Goal: Task Accomplishment & Management: Manage account settings

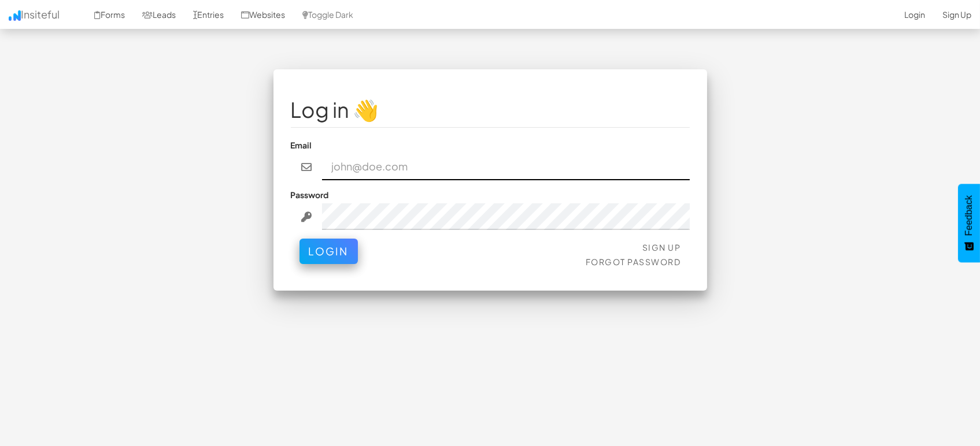
type input "marketing@mapsted.com"
click at [297, 265] on div "Sign Up Forgot Password Login" at bounding box center [490, 256] width 399 height 35
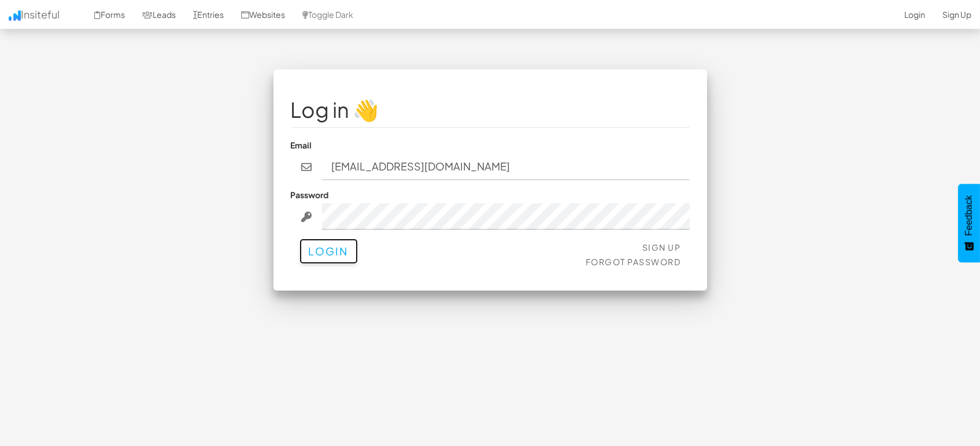
drag, startPoint x: 326, startPoint y: 251, endPoint x: 465, endPoint y: 161, distance: 166.3
click at [328, 249] on button "Login" at bounding box center [328, 251] width 58 height 25
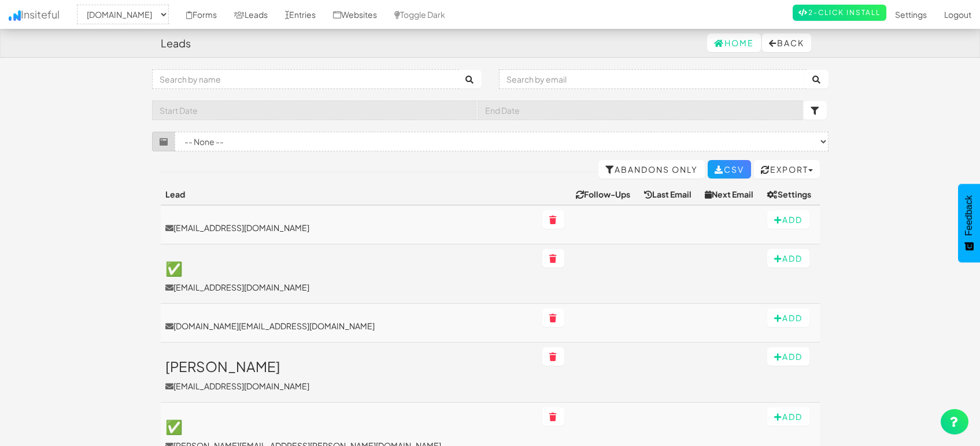
select select "1505"
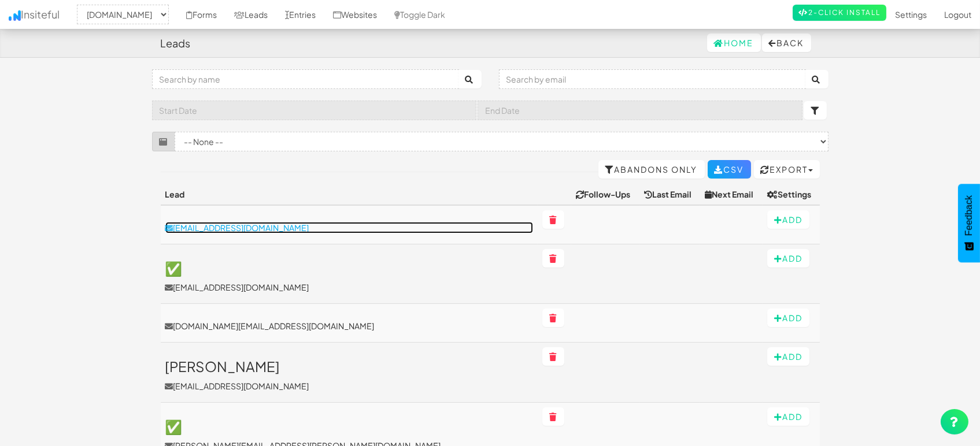
click at [231, 224] on p "[EMAIL_ADDRESS][DOMAIN_NAME]" at bounding box center [349, 228] width 368 height 12
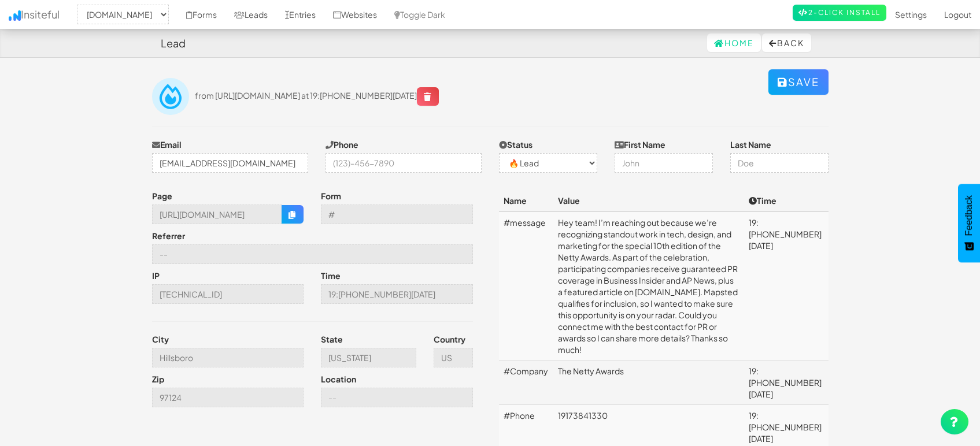
select select "1505"
select select "0"
click at [209, 358] on input "Hillsboro" at bounding box center [228, 358] width 152 height 20
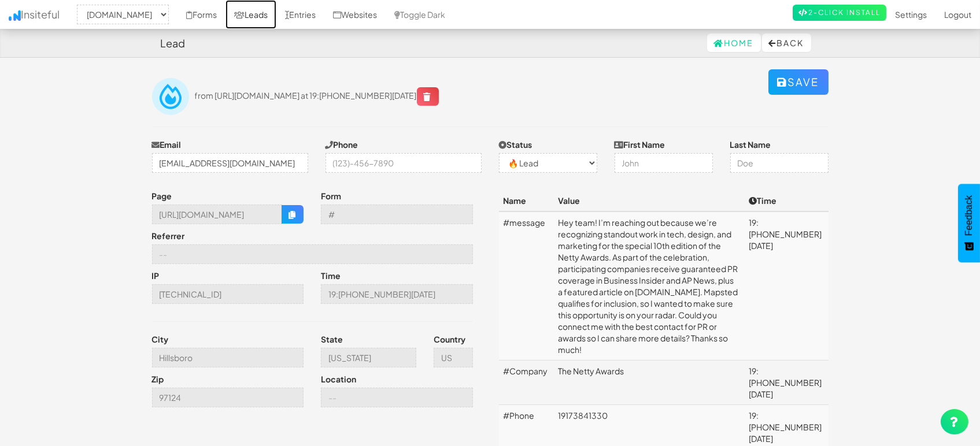
click at [250, 6] on link "Leads" at bounding box center [250, 14] width 51 height 29
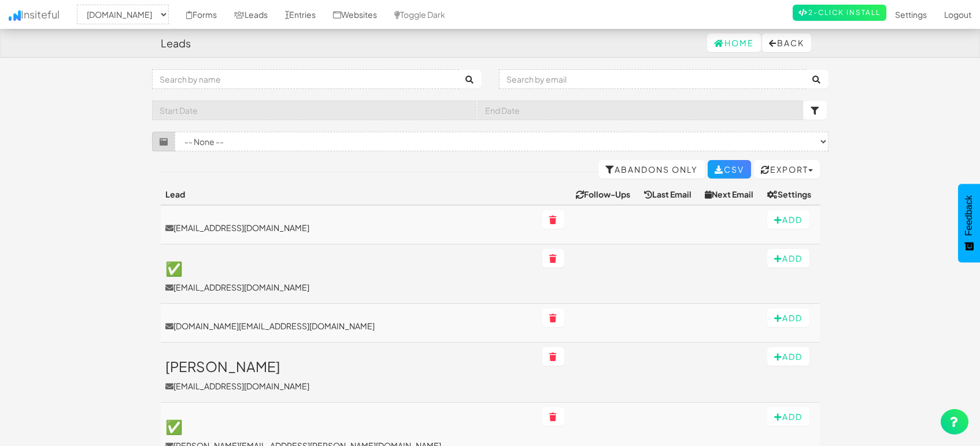
select select "1505"
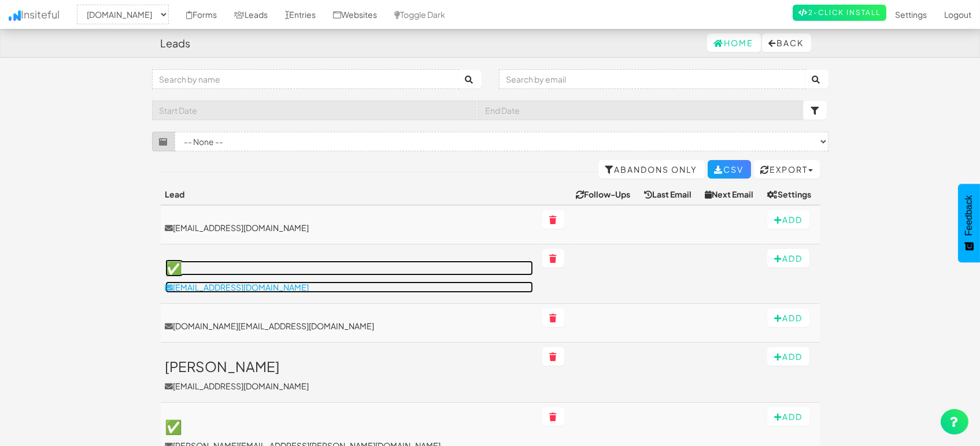
click at [227, 283] on p "jaco@virtualcreations.co.za" at bounding box center [349, 288] width 368 height 12
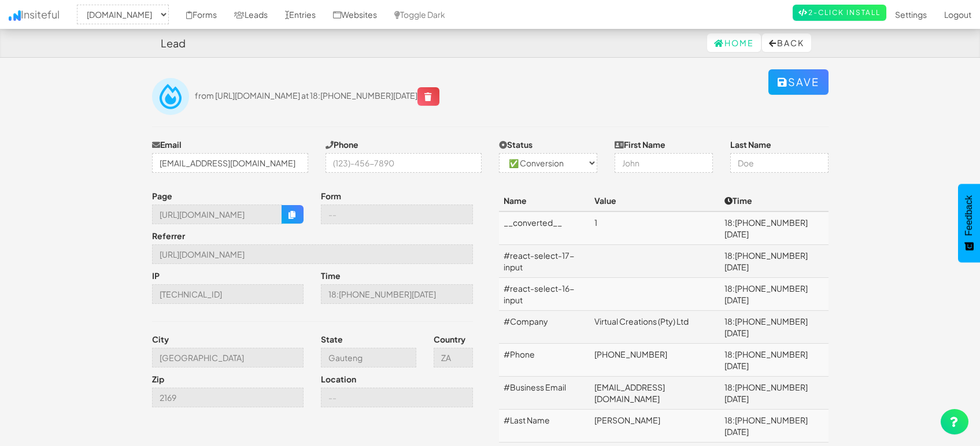
select select "1505"
select select "1"
click at [353, 256] on input "https://mapsted.com/en-gb/location-based-analytics" at bounding box center [312, 255] width 321 height 20
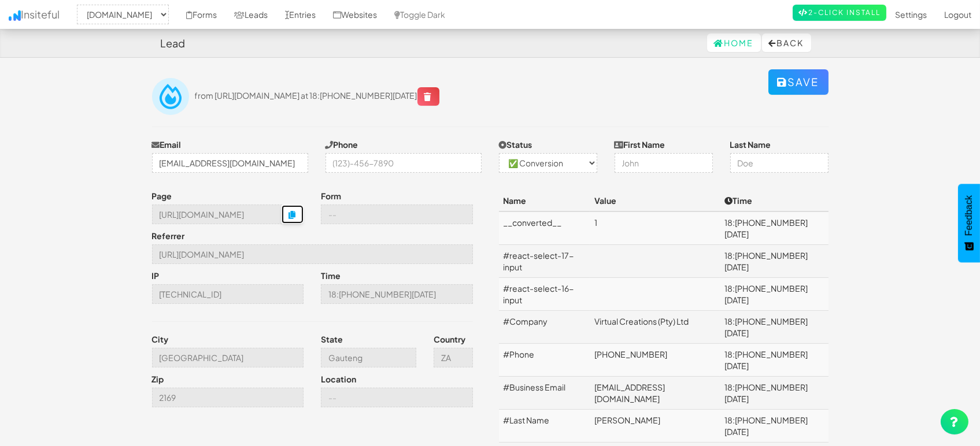
click at [291, 213] on icon "button" at bounding box center [292, 215] width 8 height 8
click at [213, 355] on input "Johannesburg" at bounding box center [228, 358] width 152 height 20
click at [254, 13] on link "Leads" at bounding box center [250, 14] width 51 height 29
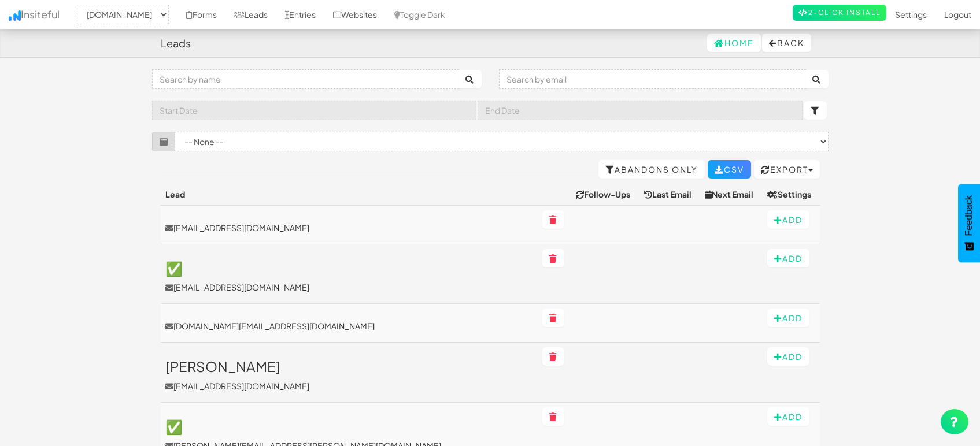
select select "1505"
click at [294, 8] on link "Entries" at bounding box center [300, 14] width 48 height 29
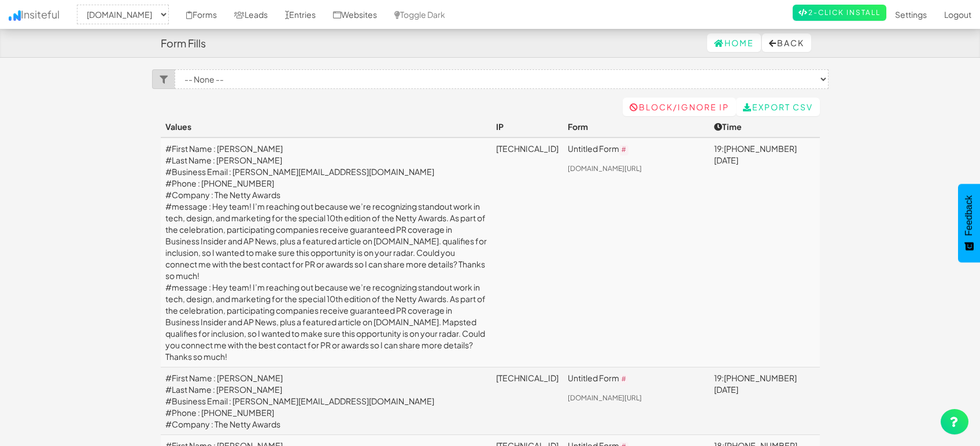
select select "1505"
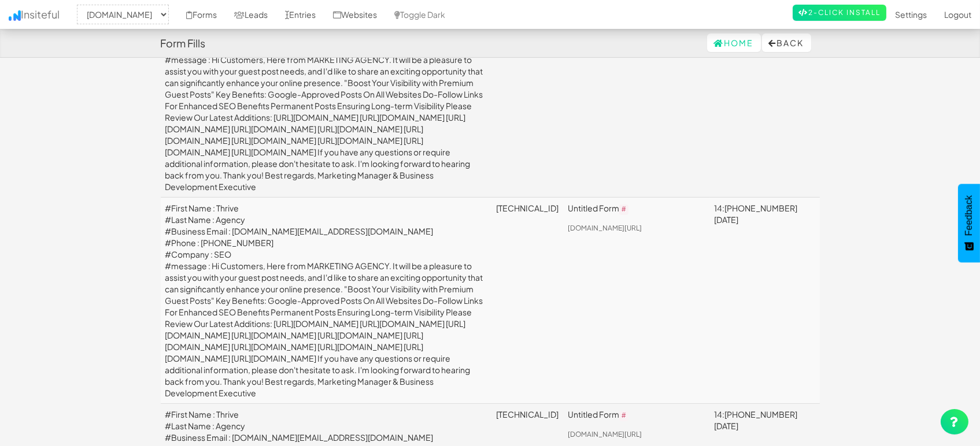
scroll to position [578, 0]
